Goal: Information Seeking & Learning: Learn about a topic

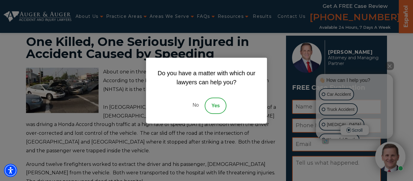
scroll to position [12, 0]
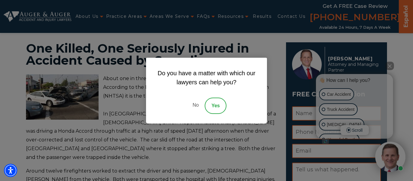
click at [192, 103] on link "No" at bounding box center [196, 106] width 18 height 16
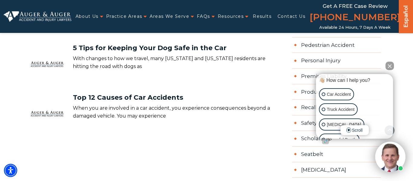
scroll to position [762, 0]
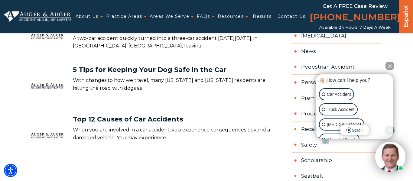
click at [387, 65] on button "Close Intaker Chat Widget" at bounding box center [390, 66] width 8 height 8
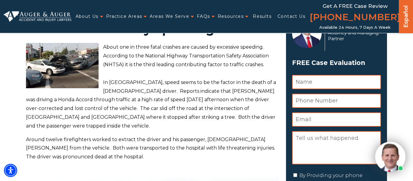
scroll to position [0, 0]
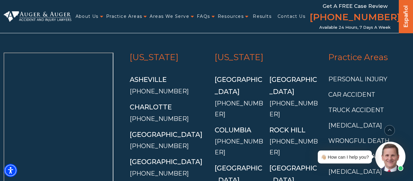
scroll to position [2251, 0]
